Goal: Task Accomplishment & Management: Understand process/instructions

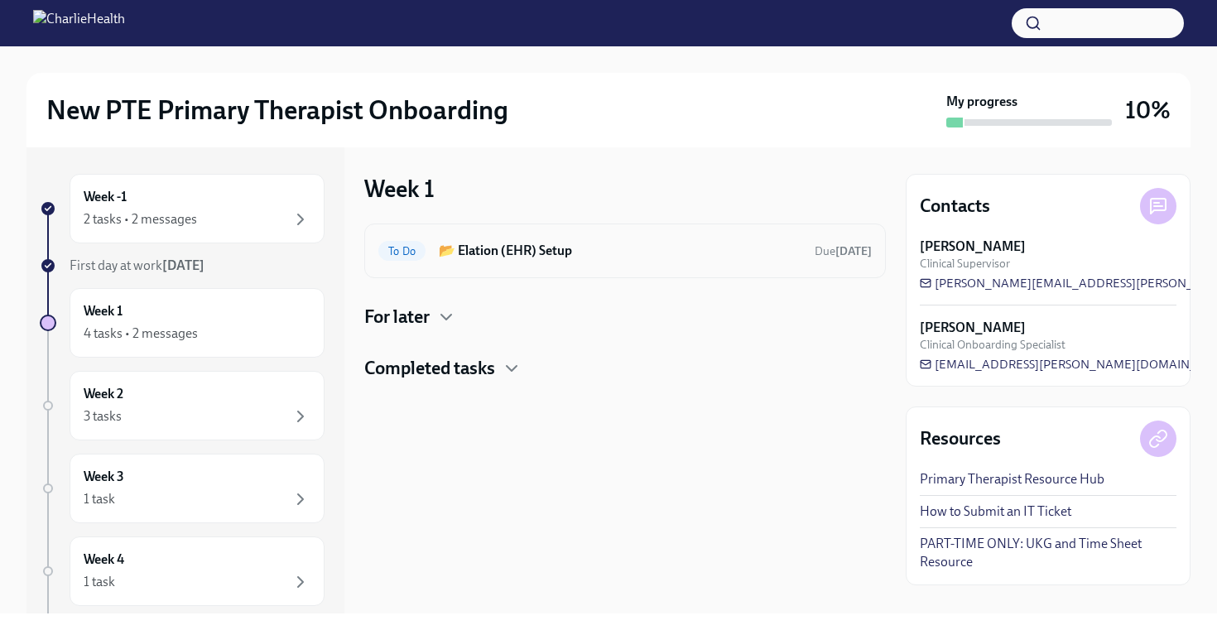
click at [515, 237] on div "To Do 📂 Elation (EHR) Setup Due [DATE]" at bounding box center [624, 250] width 521 height 55
click at [512, 256] on h6 "📂 Elation (EHR) Setup" at bounding box center [620, 251] width 363 height 18
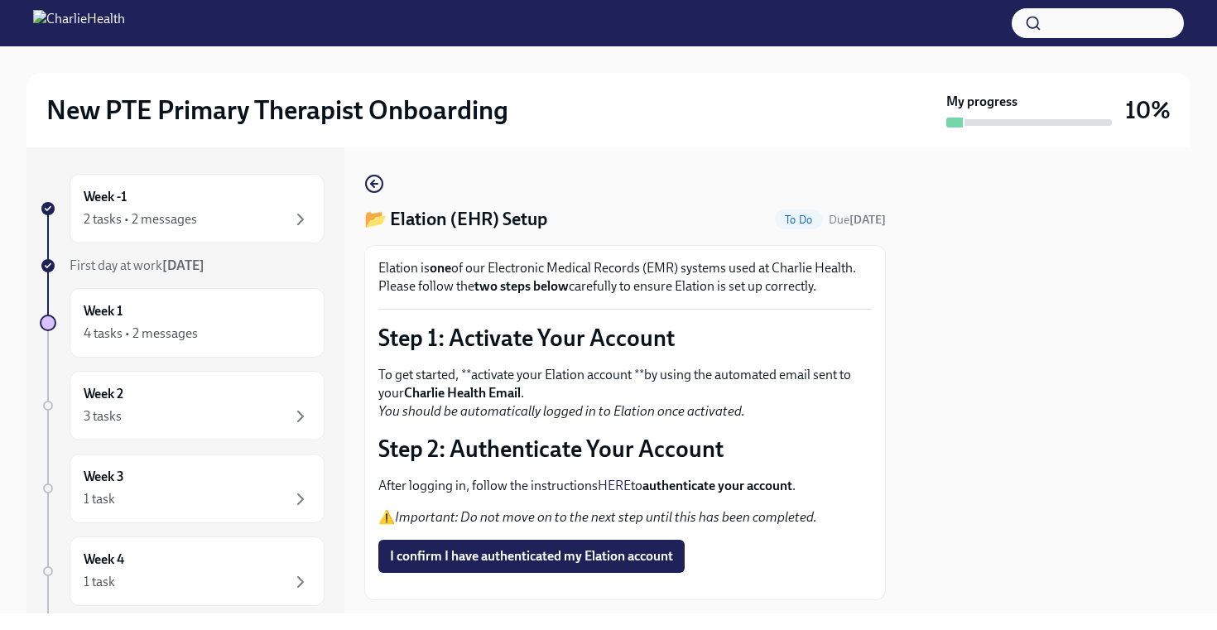
scroll to position [80, 0]
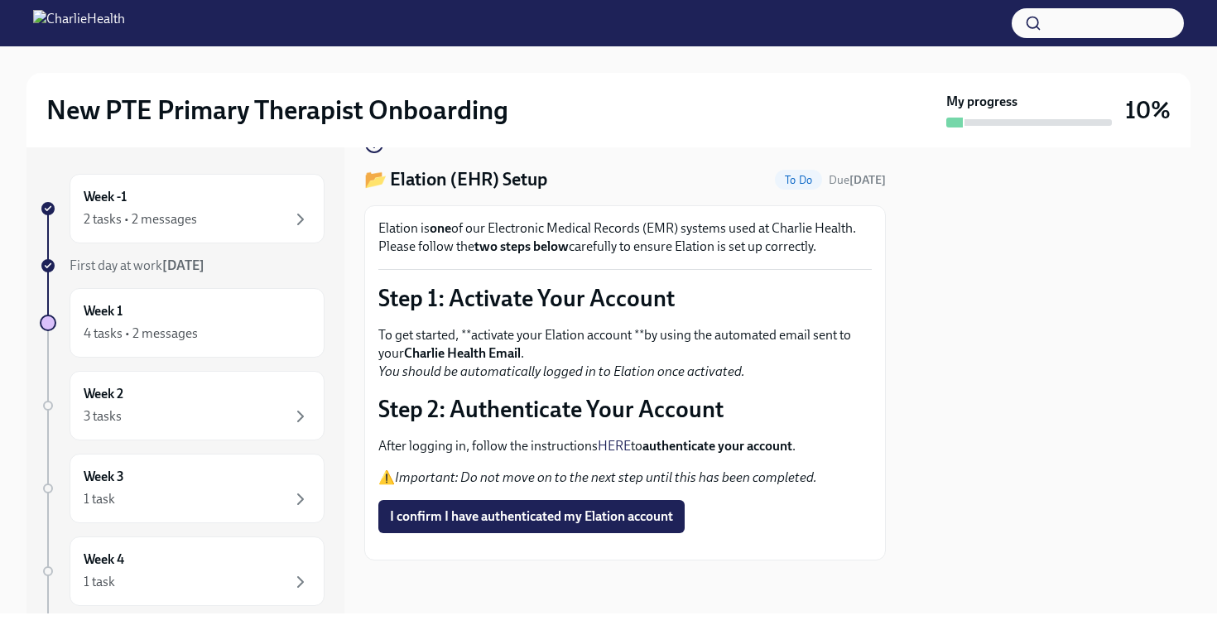
click at [617, 438] on link "HERE" at bounding box center [614, 446] width 33 height 16
click at [578, 508] on span "I confirm I have authenticated my Elation account" at bounding box center [531, 516] width 283 height 17
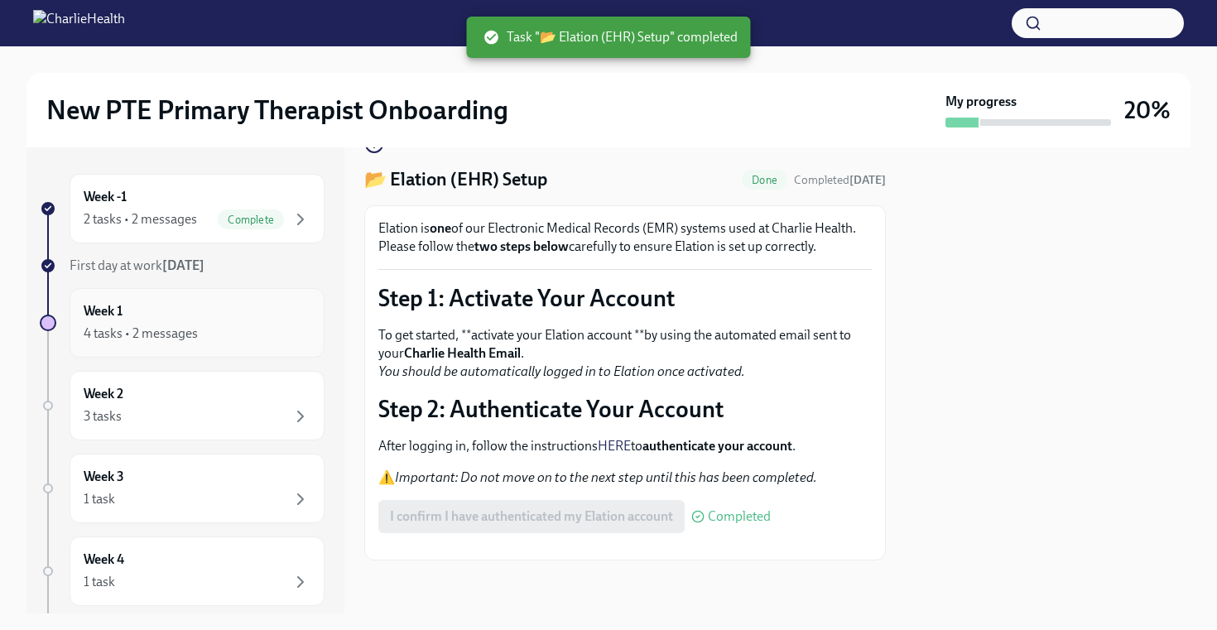
click at [241, 325] on div "4 tasks • 2 messages" at bounding box center [197, 334] width 227 height 20
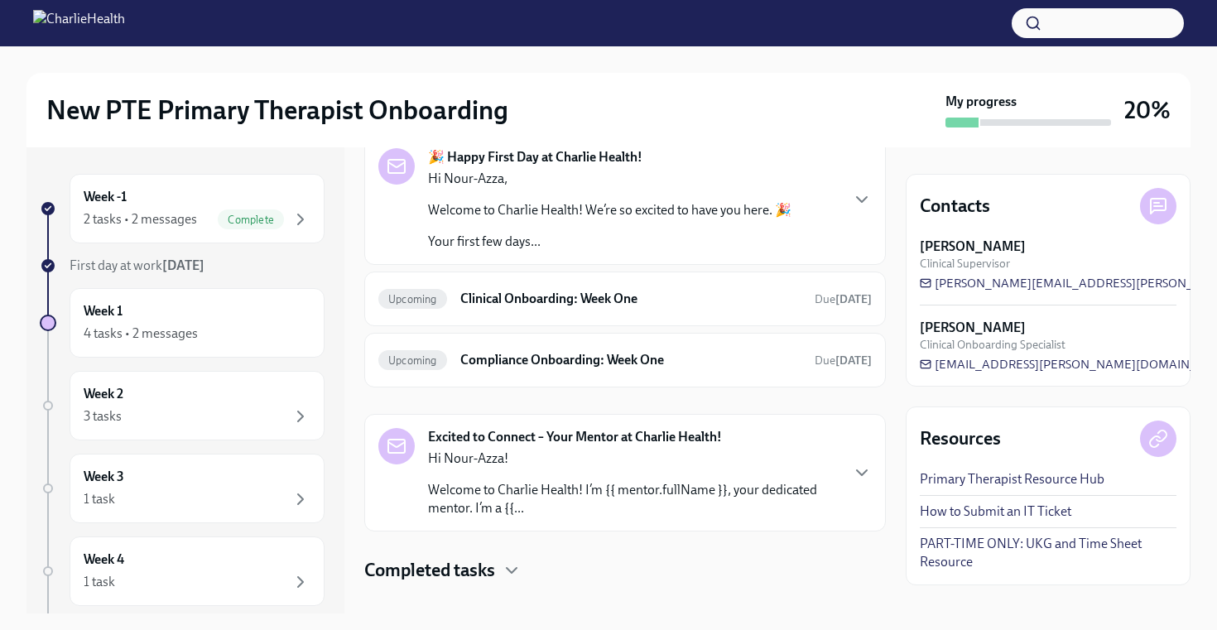
scroll to position [96, 0]
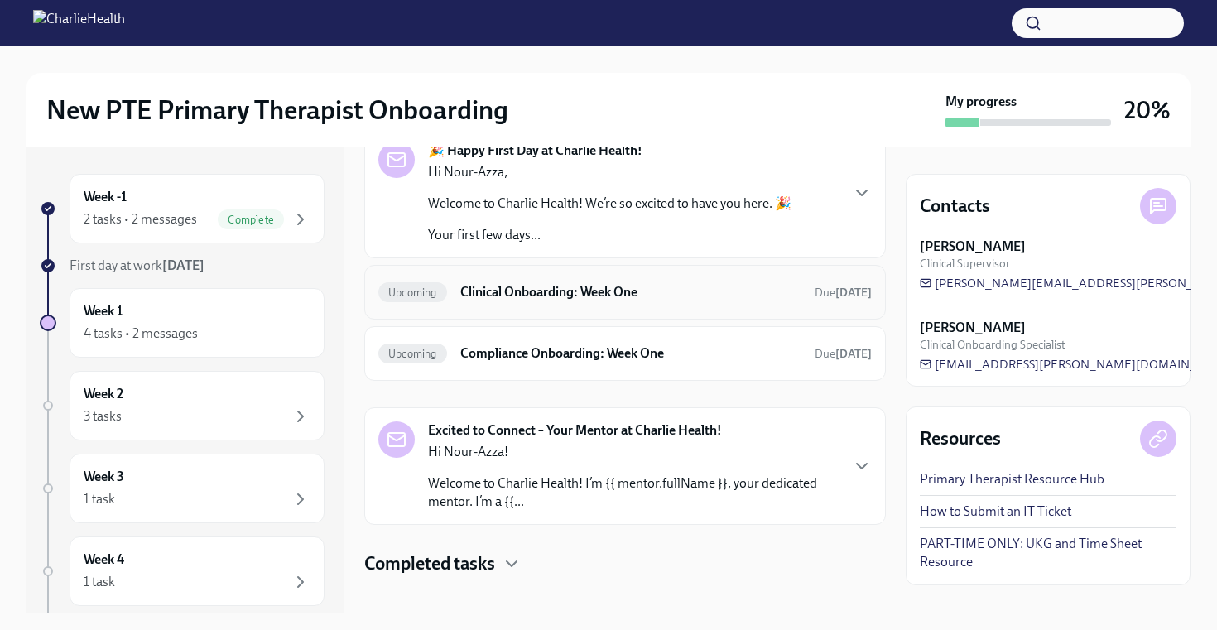
click at [517, 295] on h6 "Clinical Onboarding: Week One" at bounding box center [630, 292] width 341 height 18
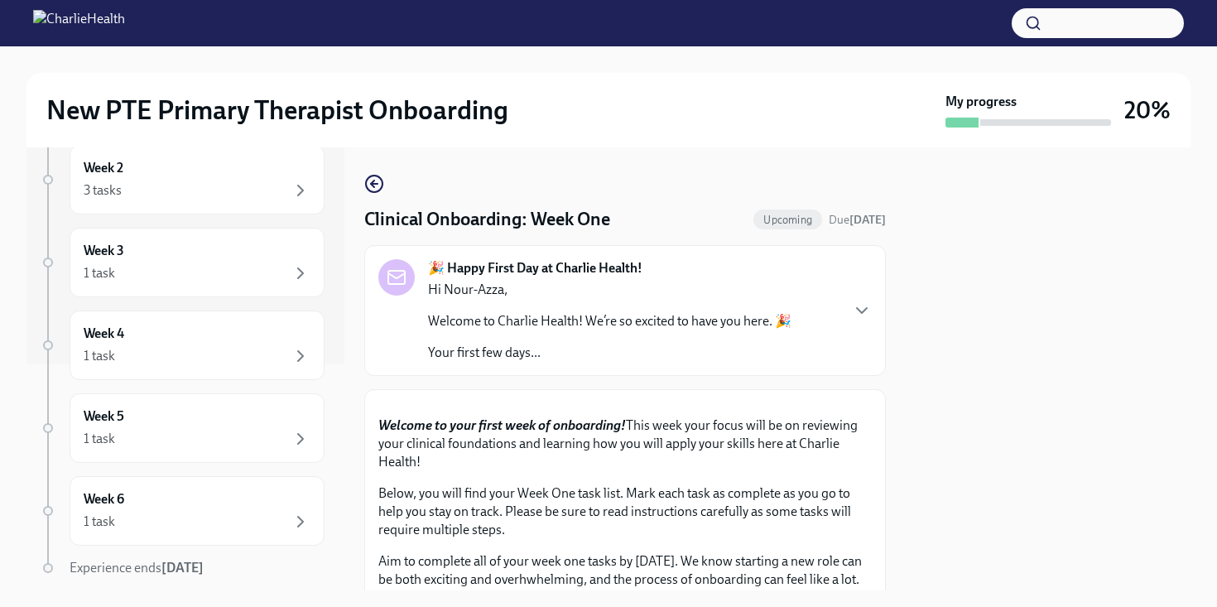
scroll to position [279, 0]
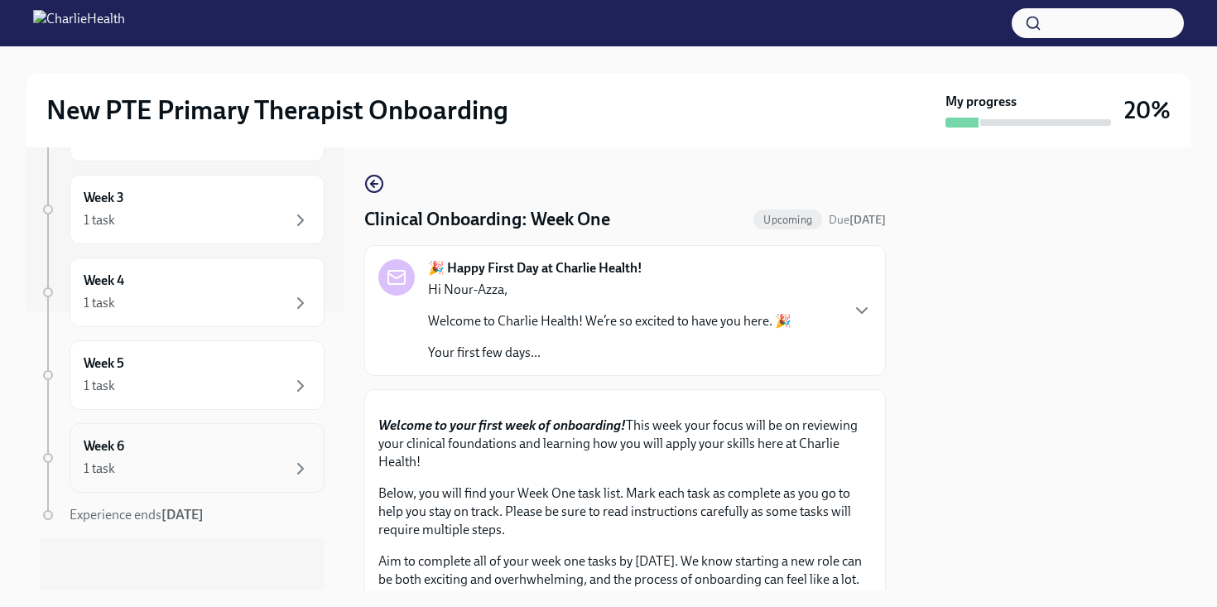
click at [216, 467] on div "1 task" at bounding box center [197, 469] width 227 height 20
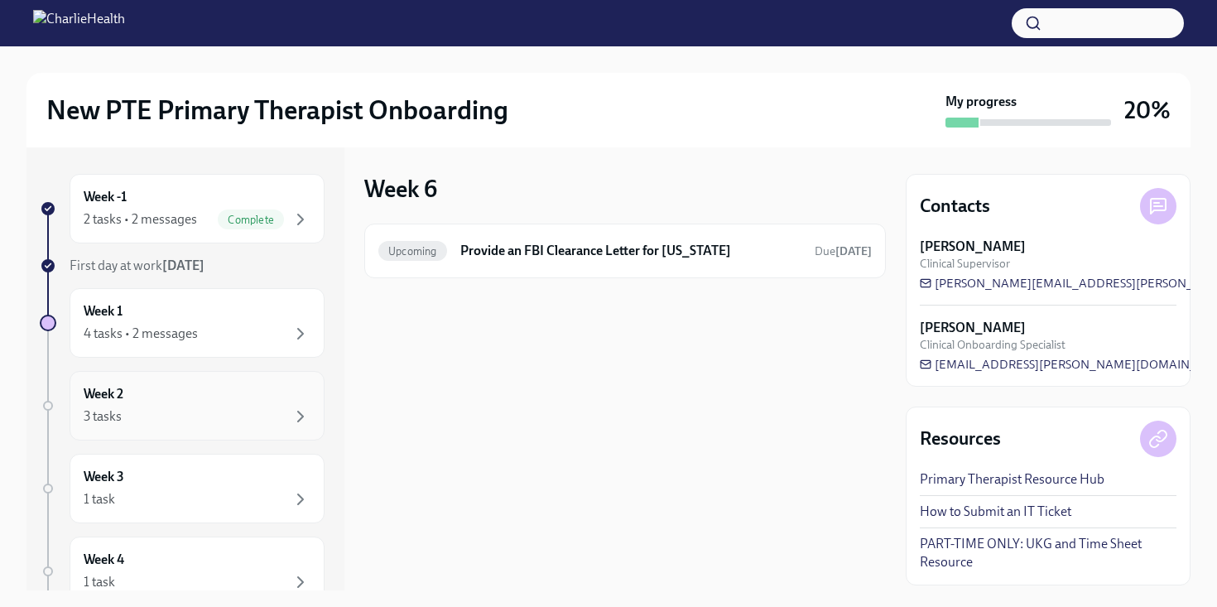
click at [239, 411] on div "3 tasks" at bounding box center [197, 416] width 227 height 20
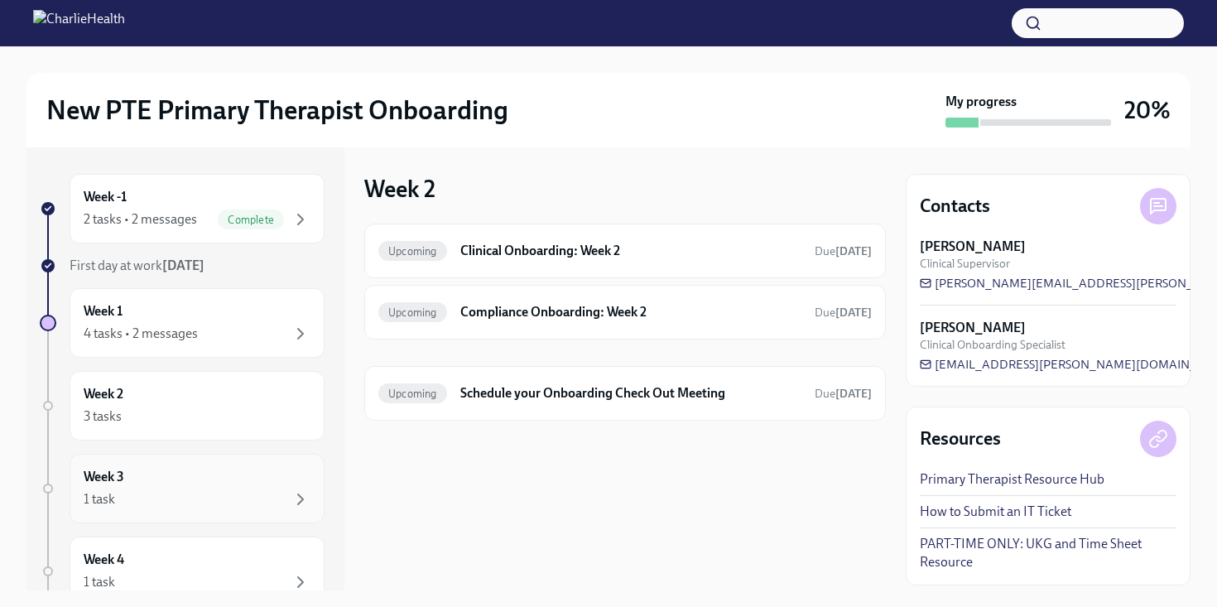
click at [249, 500] on div "1 task" at bounding box center [197, 499] width 227 height 20
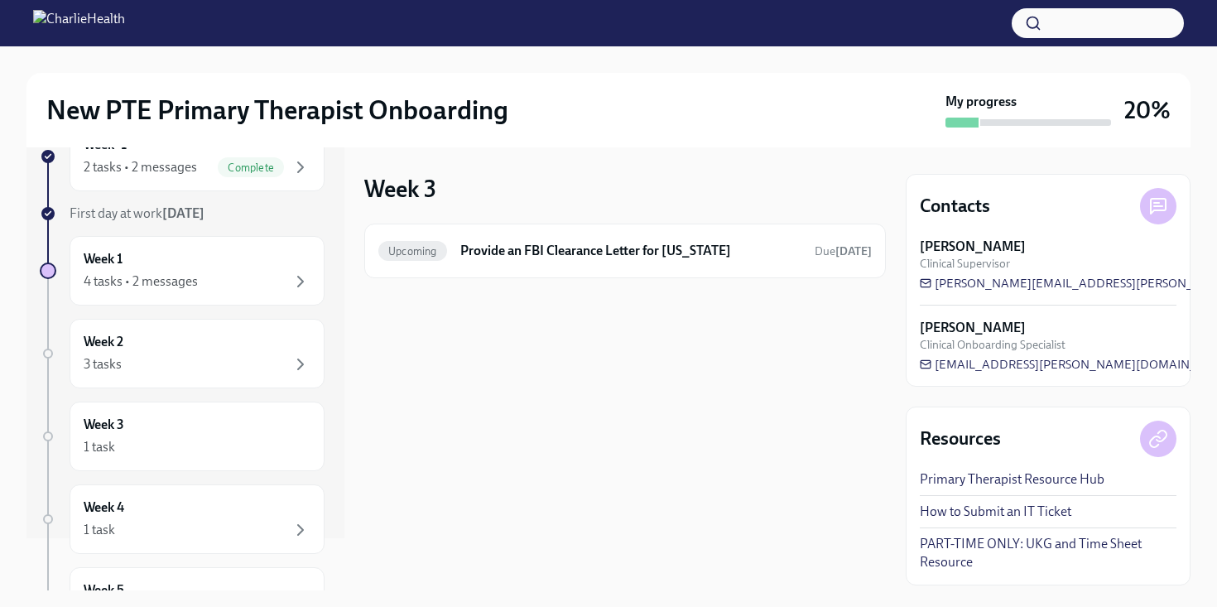
scroll to position [78, 0]
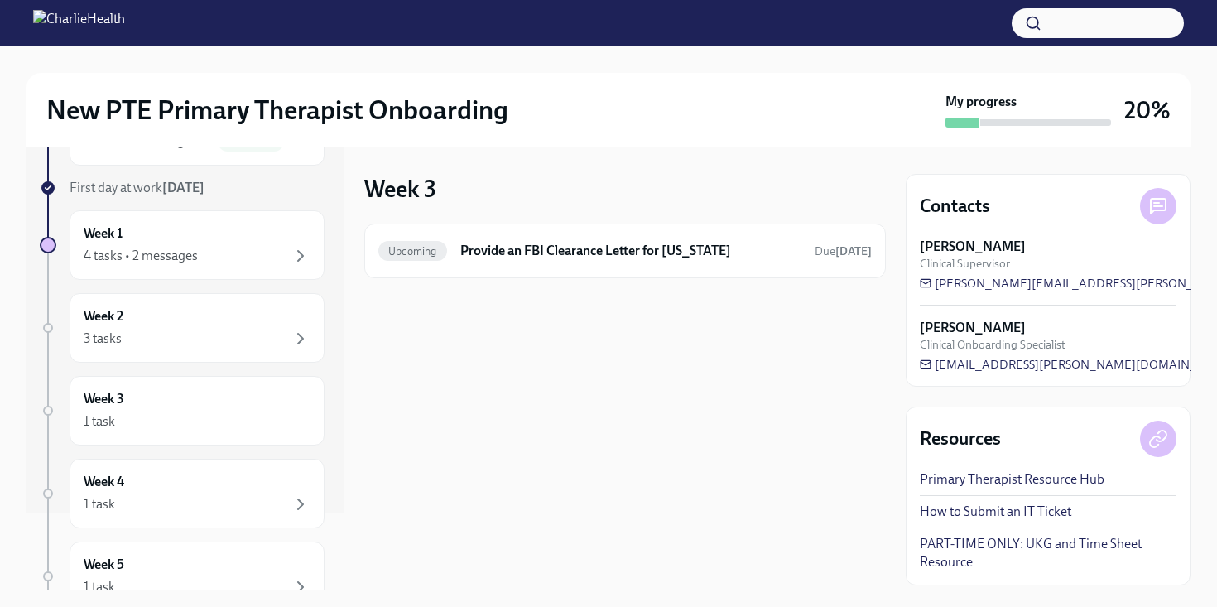
click at [249, 523] on div "Week 4 1 task" at bounding box center [197, 494] width 255 height 70
click at [252, 577] on div "Week 5 1 task" at bounding box center [197, 575] width 227 height 41
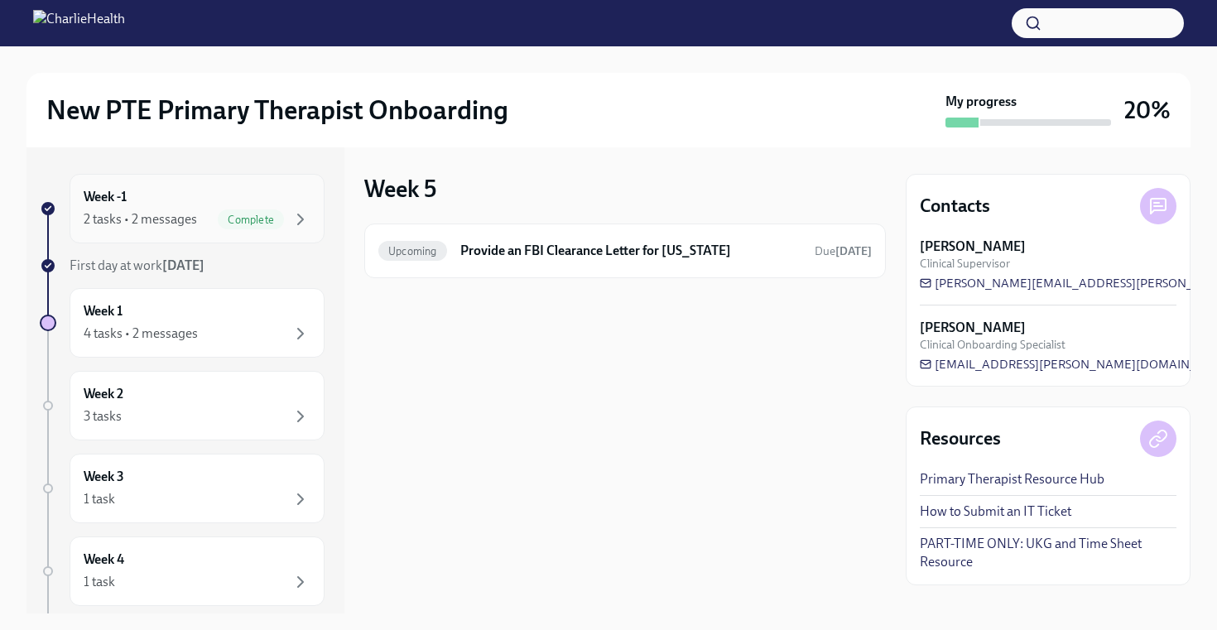
click at [195, 201] on div "Week -1 2 tasks • 2 messages Complete" at bounding box center [197, 208] width 227 height 41
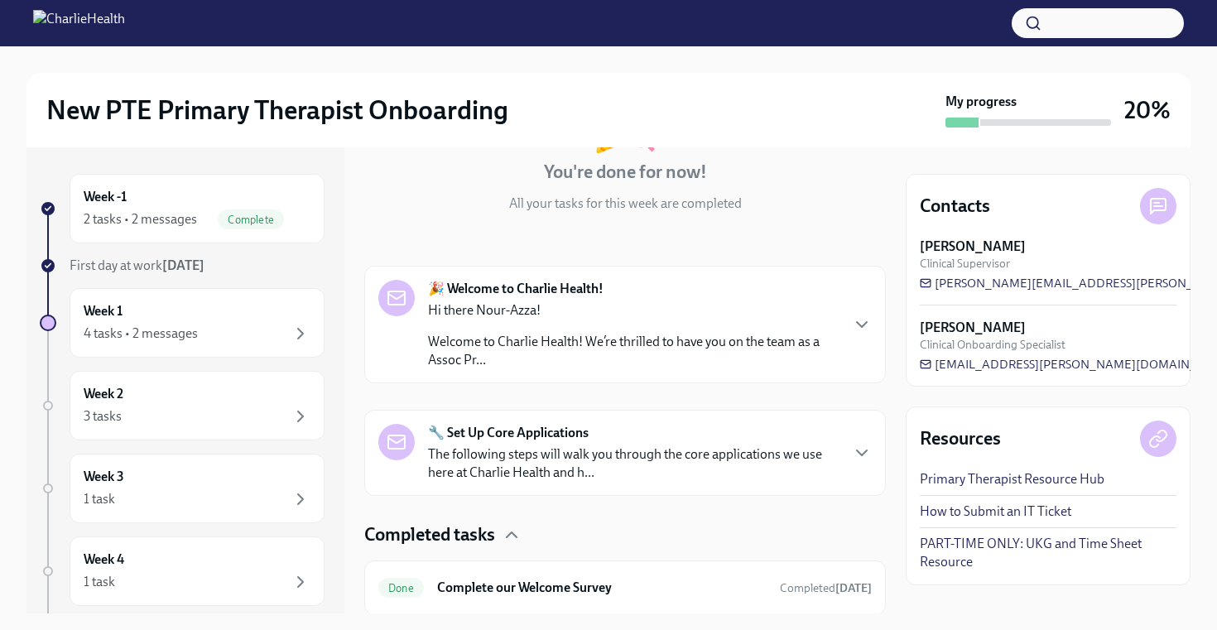
scroll to position [277, 0]
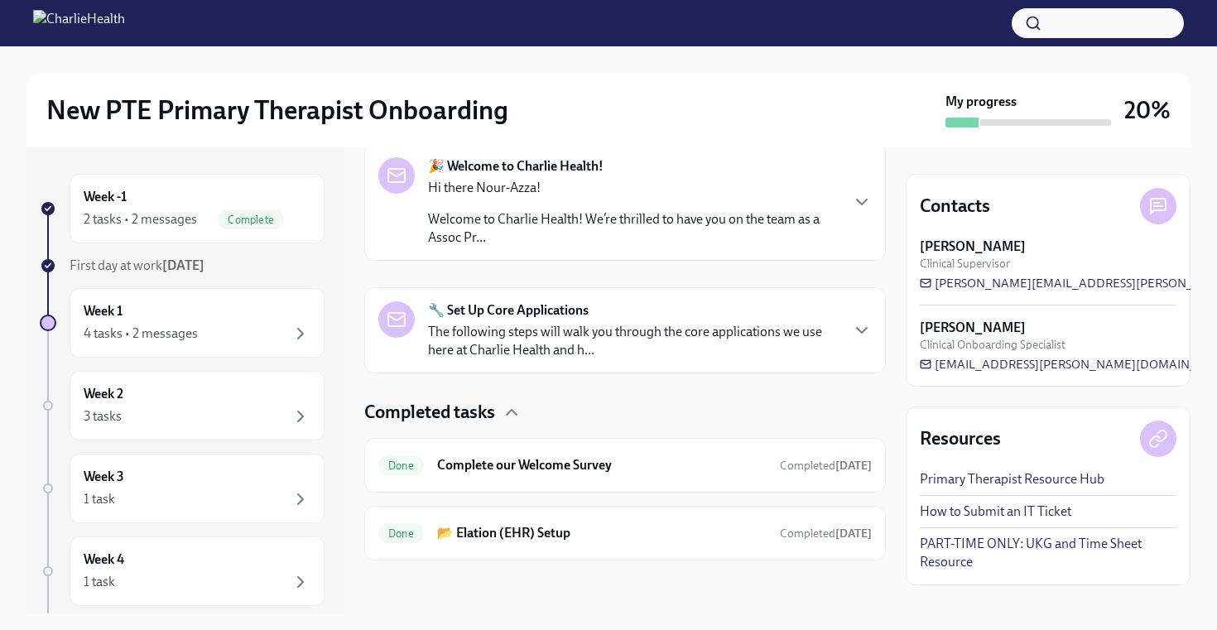
click at [602, 239] on p "Welcome to Charlie Health! We’re thrilled to have you on the team as a Assoc Pr…" at bounding box center [633, 228] width 411 height 36
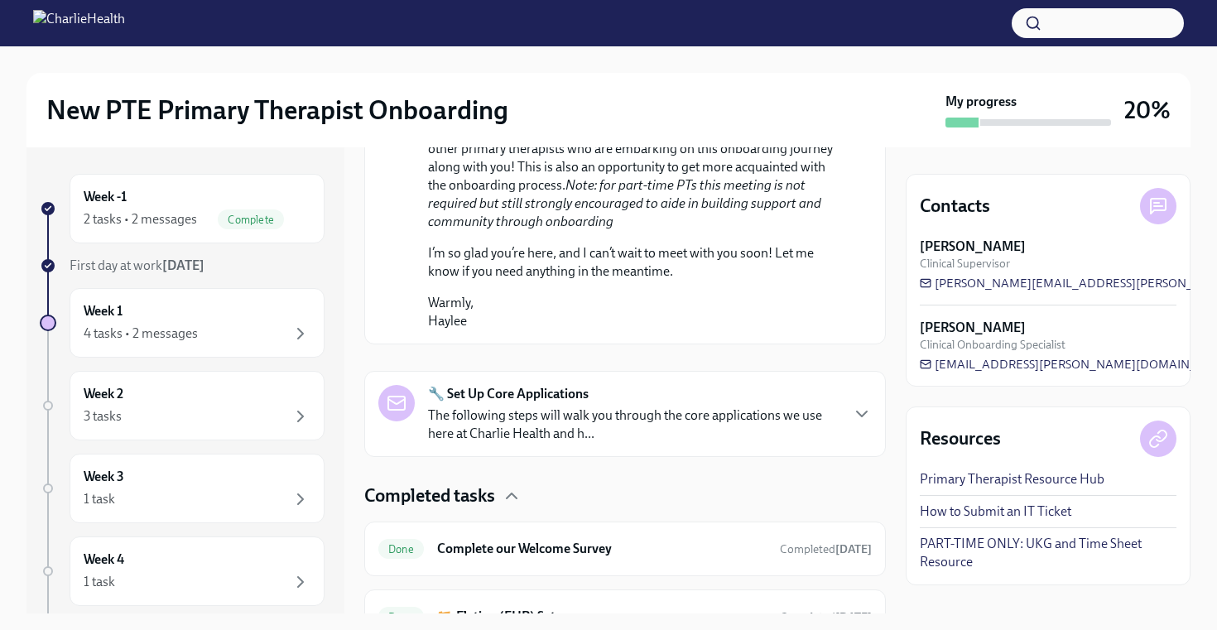
scroll to position [1103, 0]
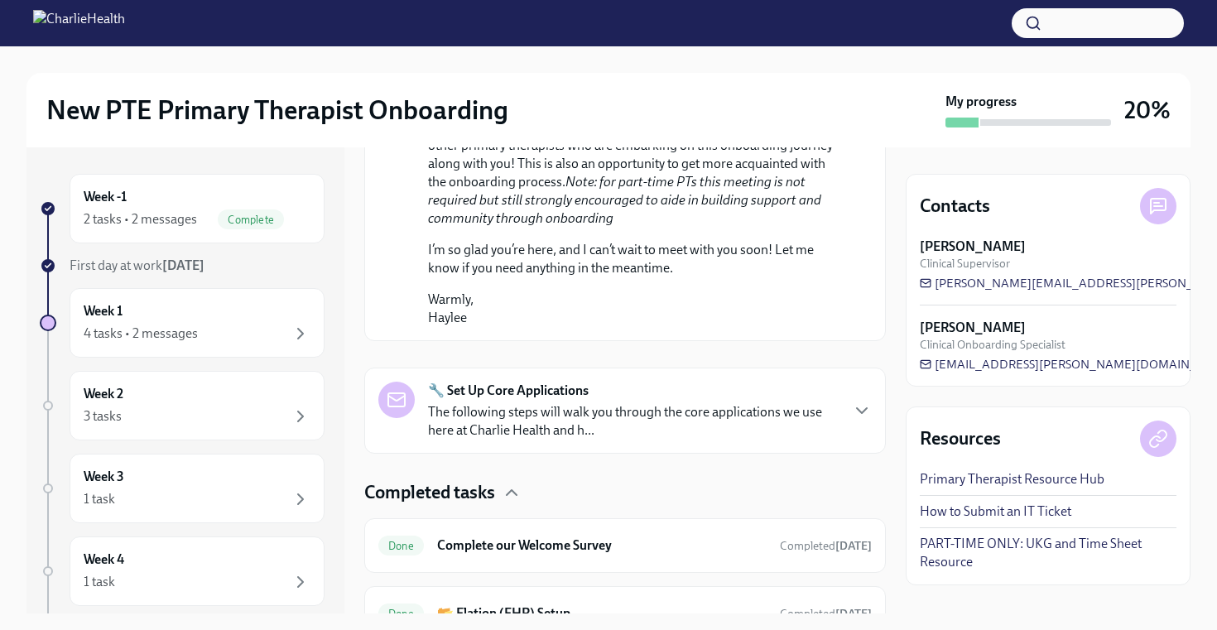
click at [562, 440] on p "The following steps will walk you through the core applications we use here at …" at bounding box center [633, 421] width 411 height 36
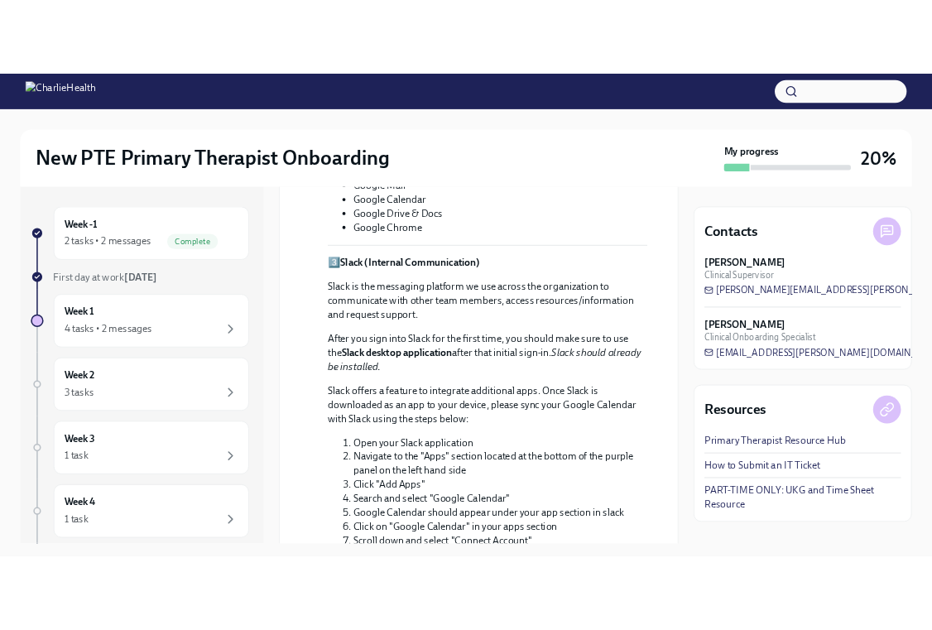
scroll to position [1766, 0]
